Goal: Information Seeking & Learning: Check status

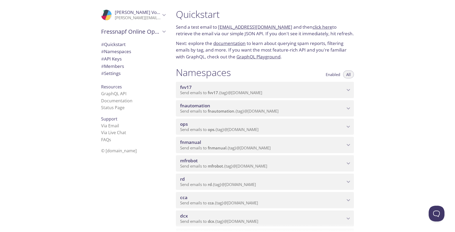
scroll to position [23, 0]
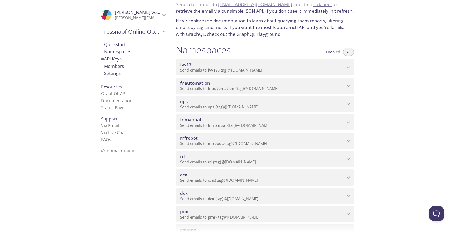
click at [298, 126] on p "Send emails to fnmanual . {tag} @[DOMAIN_NAME]" at bounding box center [262, 125] width 165 height 5
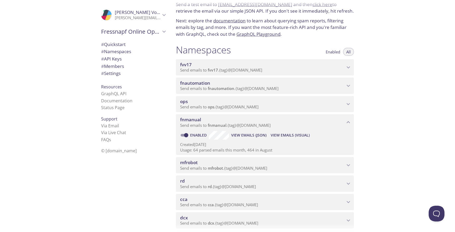
click at [288, 134] on span "View Emails (Visual)" at bounding box center [290, 135] width 39 height 6
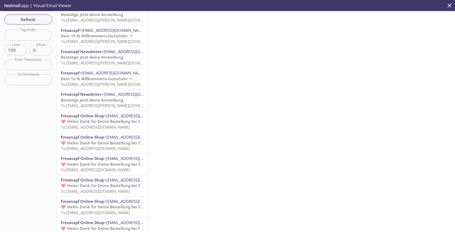
scroll to position [167, 0]
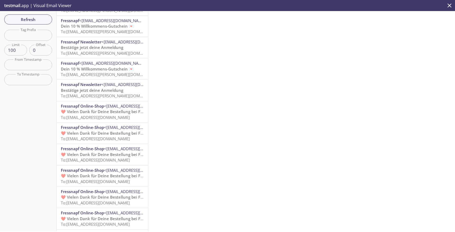
click at [107, 22] on span "<[EMAIL_ADDRESS][DOMAIN_NAME]>" at bounding box center [113, 20] width 68 height 5
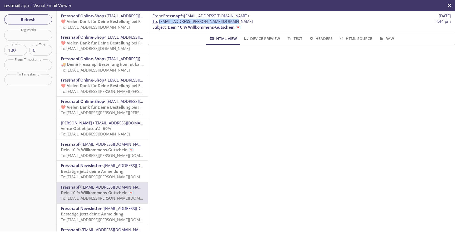
drag, startPoint x: 234, startPoint y: 21, endPoint x: 160, endPoint y: 22, distance: 74.5
click at [160, 22] on span "To : [EMAIL_ADDRESS][PERSON_NAME][DOMAIN_NAME] 2:44 pm" at bounding box center [301, 22] width 298 height 6
copy span "[EMAIL_ADDRESS][PERSON_NAME][DOMAIN_NAME]"
click at [42, 17] on span "Refresh" at bounding box center [27, 19] width 39 height 7
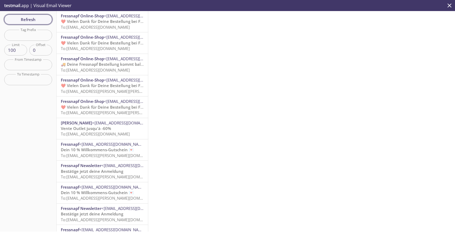
click at [43, 19] on span "Refresh" at bounding box center [27, 19] width 39 height 7
click at [43, 21] on span "Refresh" at bounding box center [27, 19] width 39 height 7
click at [41, 19] on span "Refresh" at bounding box center [27, 19] width 39 height 7
click at [44, 19] on span "Refresh" at bounding box center [27, 19] width 39 height 7
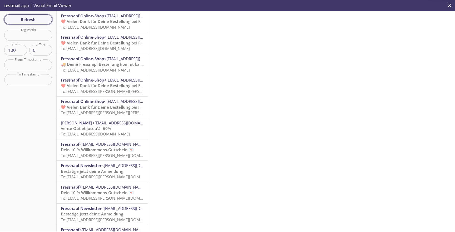
click at [43, 21] on span "Refresh" at bounding box center [27, 19] width 39 height 7
click at [45, 19] on span "Refresh" at bounding box center [27, 19] width 39 height 7
click at [47, 19] on span "Refresh" at bounding box center [27, 19] width 39 height 7
click at [42, 17] on span "Refresh" at bounding box center [27, 19] width 39 height 7
click at [37, 20] on span "Refresh" at bounding box center [27, 19] width 39 height 7
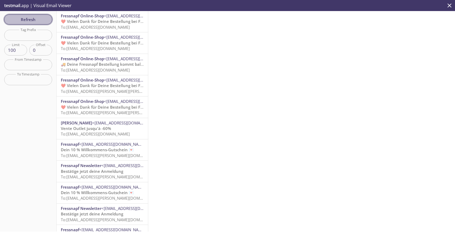
click at [34, 20] on span "Refresh" at bounding box center [27, 19] width 39 height 7
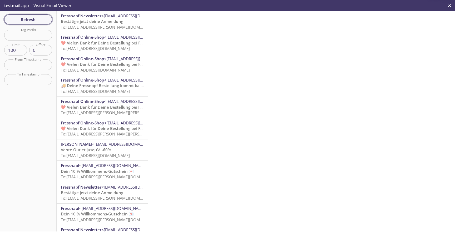
click at [38, 21] on span "Refresh" at bounding box center [27, 19] width 39 height 7
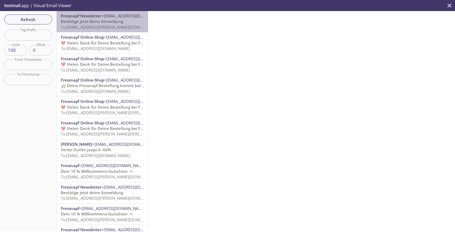
click at [99, 20] on span "Bestätige jetzt deine Anmeldung" at bounding box center [92, 21] width 62 height 5
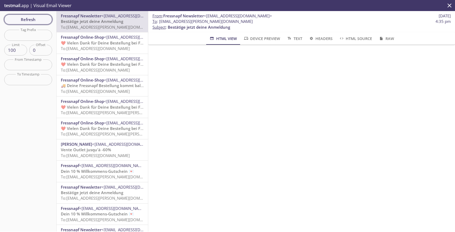
click at [32, 16] on span "Refresh" at bounding box center [27, 19] width 39 height 7
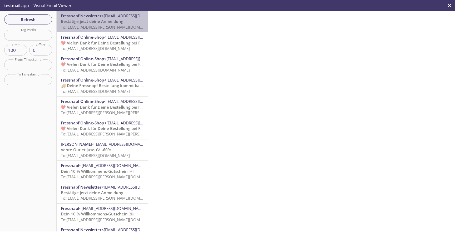
click at [110, 26] on span "To: [EMAIL_ADDRESS][PERSON_NAME][DOMAIN_NAME]" at bounding box center [110, 26] width 99 height 5
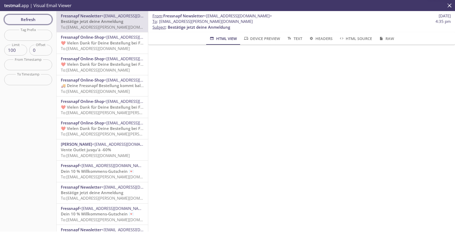
click at [37, 20] on span "Refresh" at bounding box center [27, 19] width 39 height 7
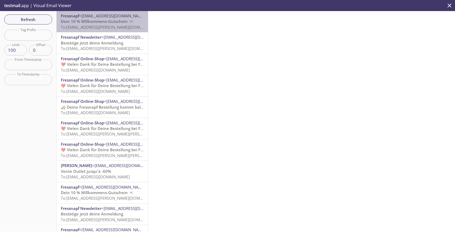
click at [94, 31] on div "Fressnapf <[EMAIL_ADDRESS][DOMAIN_NAME]> Dein 10 % Willkommens-Gutschein 💌 To: …" at bounding box center [102, 21] width 91 height 21
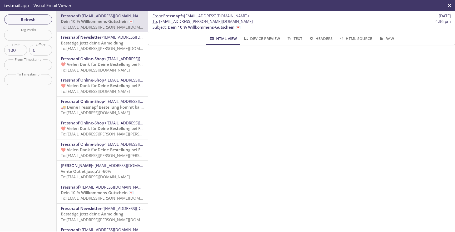
scroll to position [655, 0]
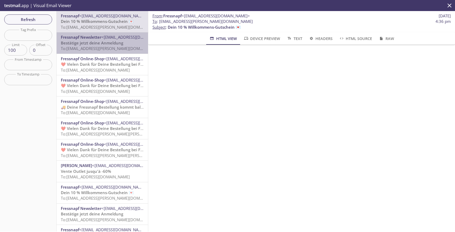
click at [115, 42] on span "Bestätige jetzt deine Anmeldung" at bounding box center [92, 42] width 62 height 5
